Goal: Navigation & Orientation: Find specific page/section

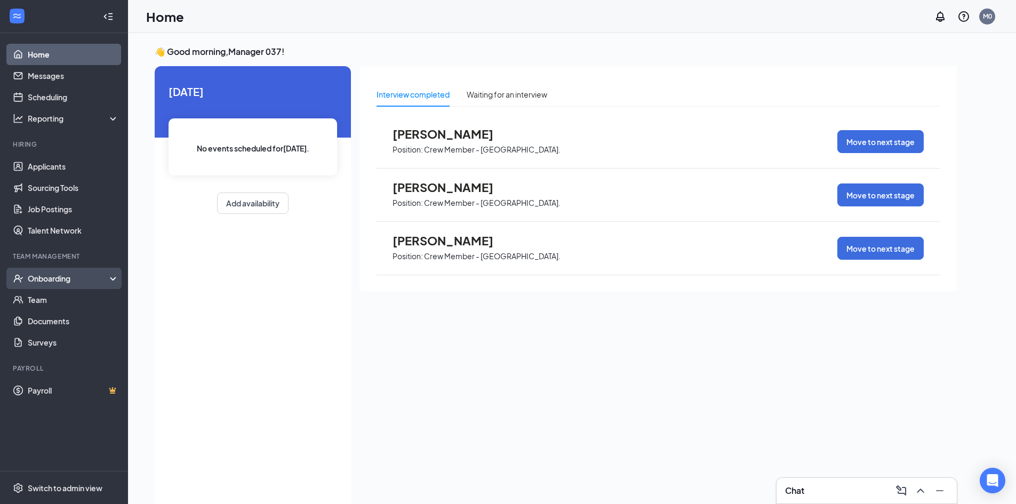
click at [30, 283] on div "Onboarding" at bounding box center [69, 278] width 82 height 11
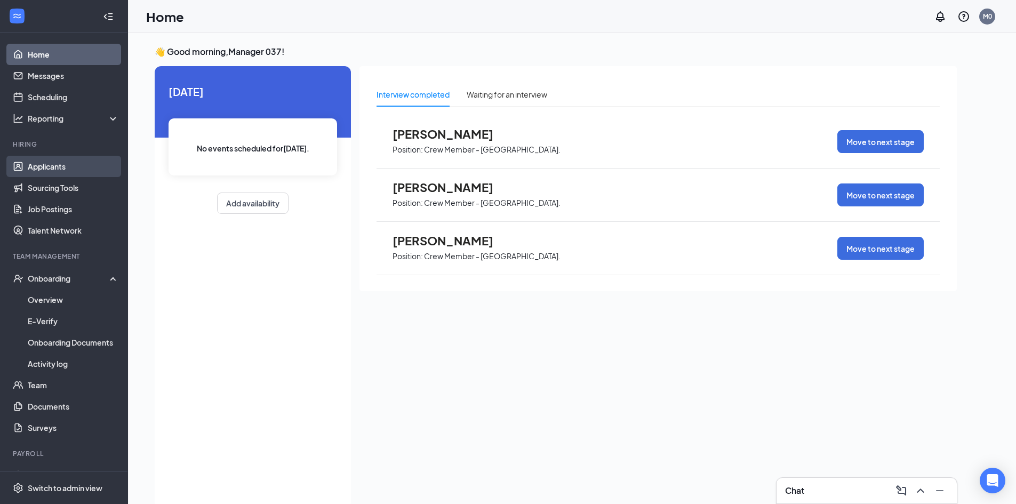
click at [66, 165] on link "Applicants" at bounding box center [73, 166] width 91 height 21
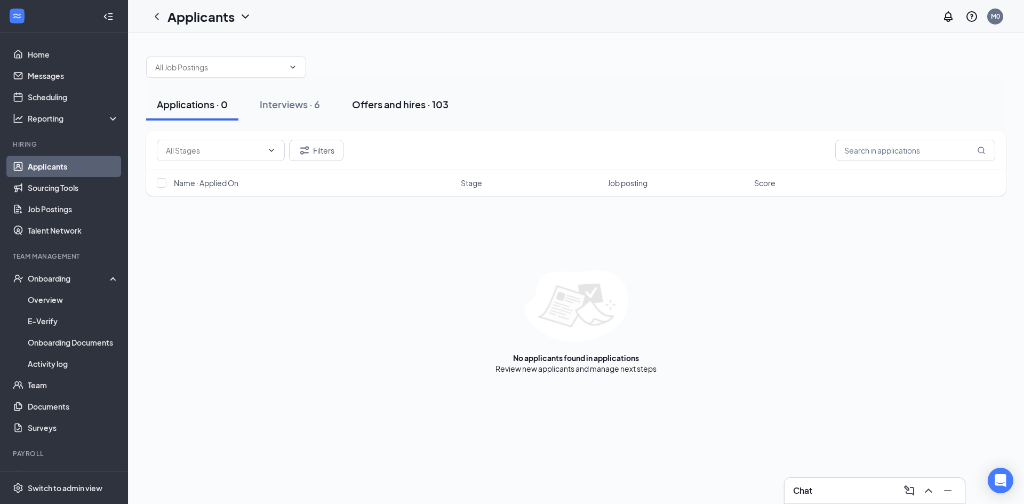
click at [410, 103] on div "Offers and hires · 103" at bounding box center [400, 104] width 97 height 13
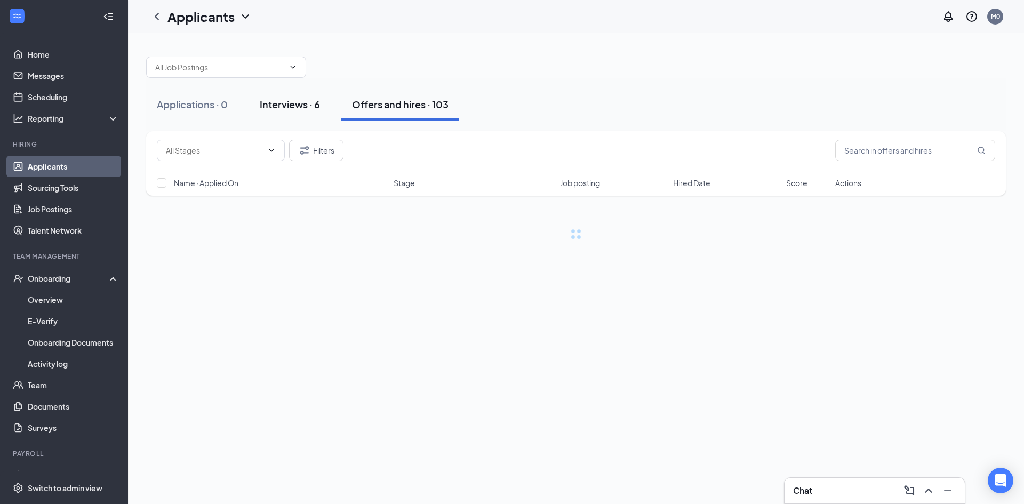
click at [286, 109] on div "Interviews · 6" at bounding box center [290, 104] width 60 height 13
click at [389, 106] on div "Offers and hires · 103" at bounding box center [400, 104] width 97 height 13
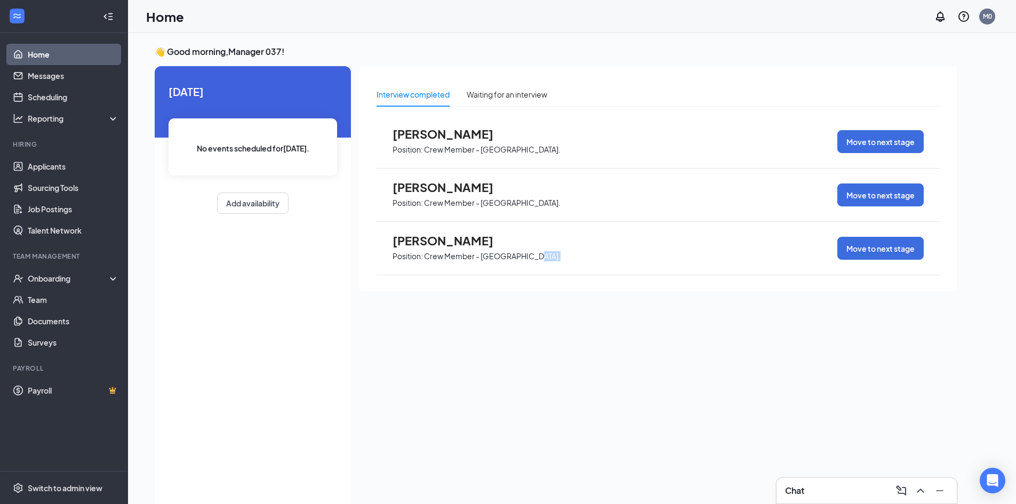
drag, startPoint x: 691, startPoint y: 377, endPoint x: 603, endPoint y: 449, distance: 113.7
click at [623, 443] on div "Interview completed Waiting for an interview Kamari Lawrence Position: Crew Mem…" at bounding box center [658, 284] width 597 height 436
click at [470, 241] on span "[PERSON_NAME]" at bounding box center [451, 241] width 117 height 14
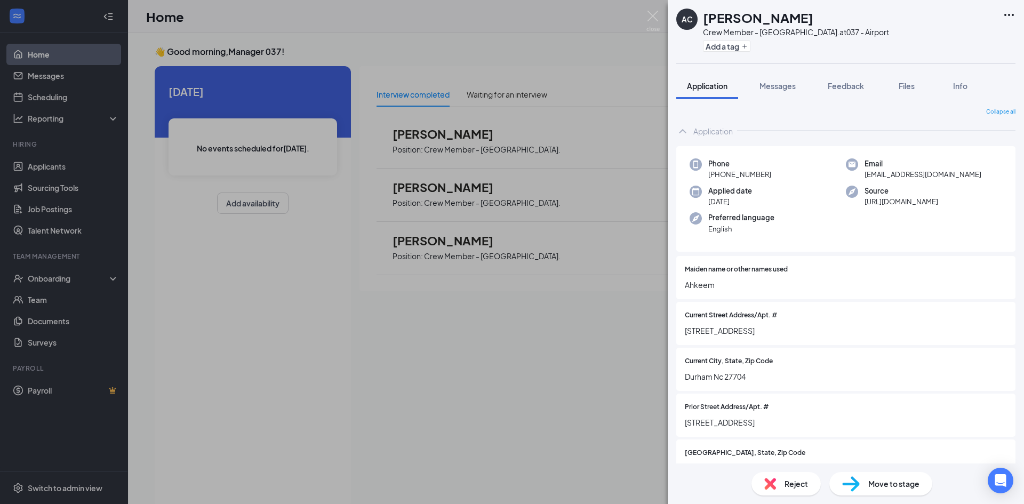
click at [42, 277] on div "AC Ahkeem Cooper Crew Member - Airport Blvd. at 037 - Airport Add a tag Applica…" at bounding box center [512, 252] width 1024 height 504
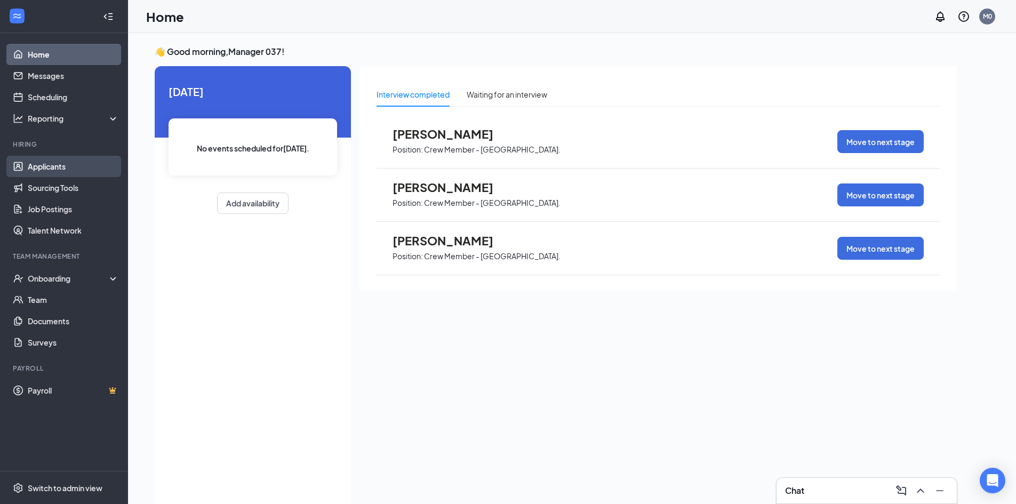
click at [74, 174] on link "Applicants" at bounding box center [73, 166] width 91 height 21
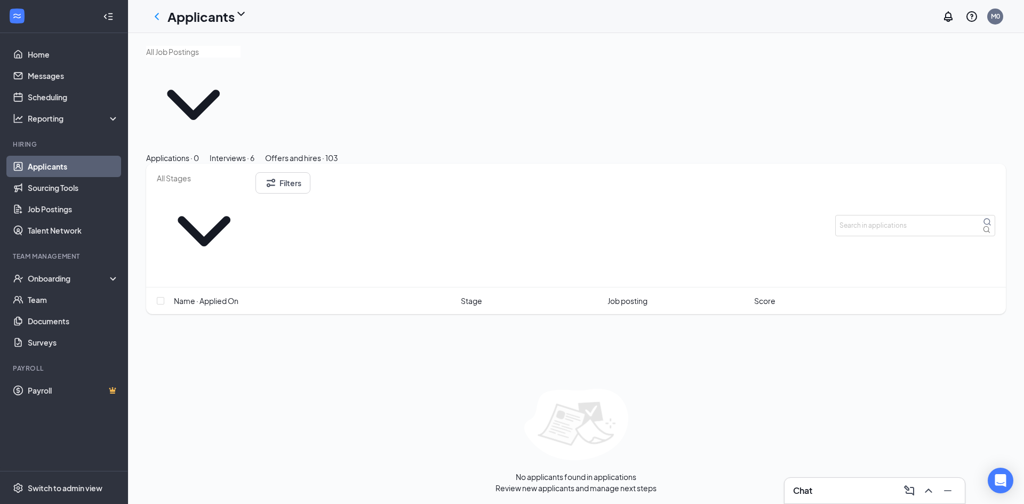
click at [338, 152] on div "Offers and hires · 103" at bounding box center [301, 158] width 73 height 12
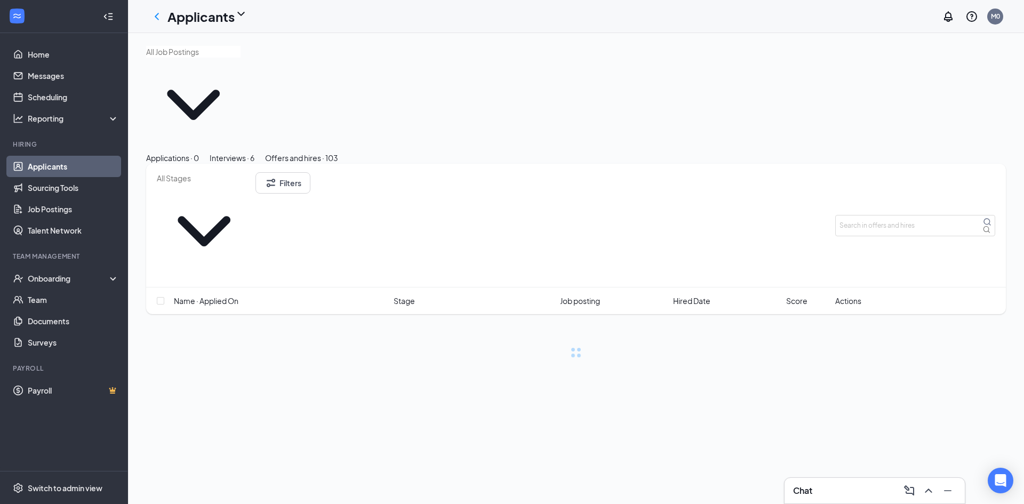
click at [338, 152] on div "Offers and hires · 103" at bounding box center [301, 158] width 73 height 12
click at [254, 152] on div "Interviews · 6" at bounding box center [232, 158] width 45 height 12
click at [338, 152] on div "Offers and hires · 103" at bounding box center [301, 158] width 73 height 12
